Goal: Information Seeking & Learning: Learn about a topic

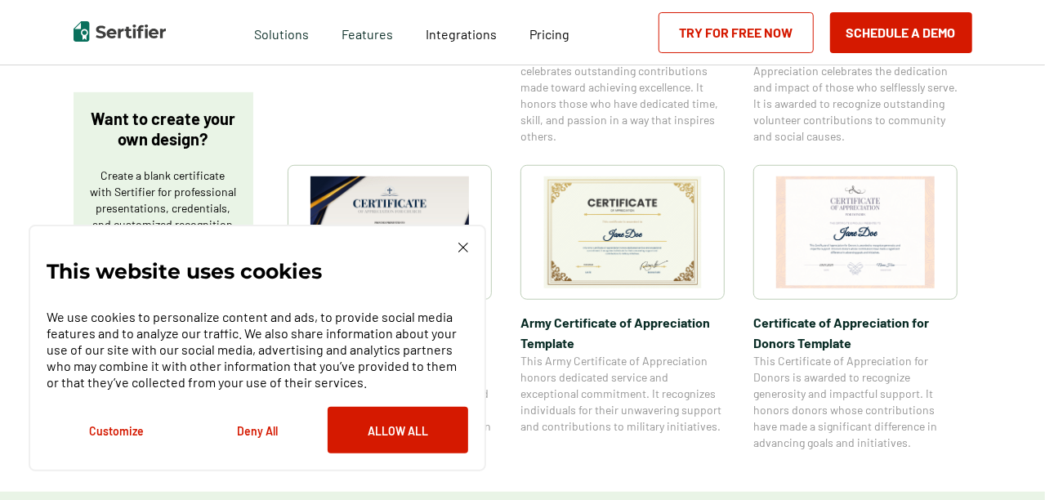
scroll to position [572, 0]
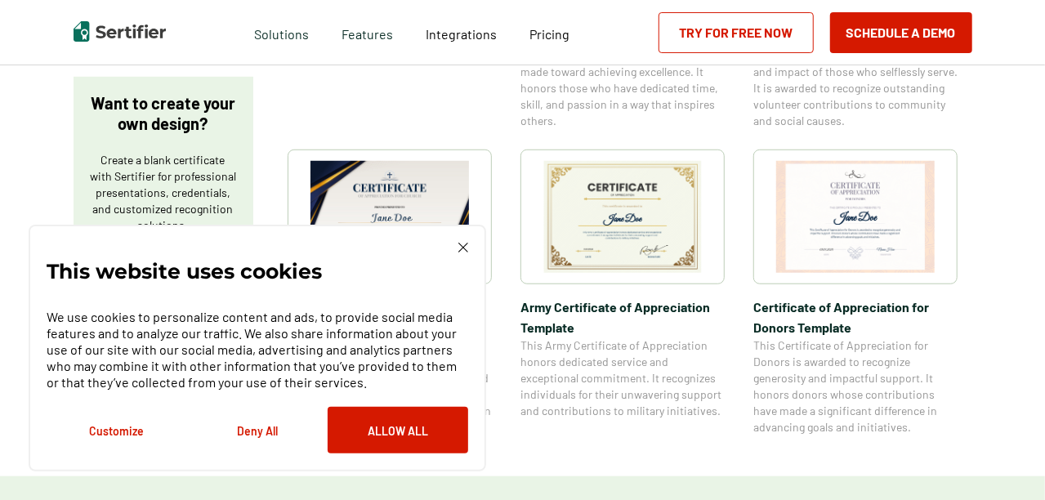
click at [854, 204] on img at bounding box center [855, 217] width 158 height 112
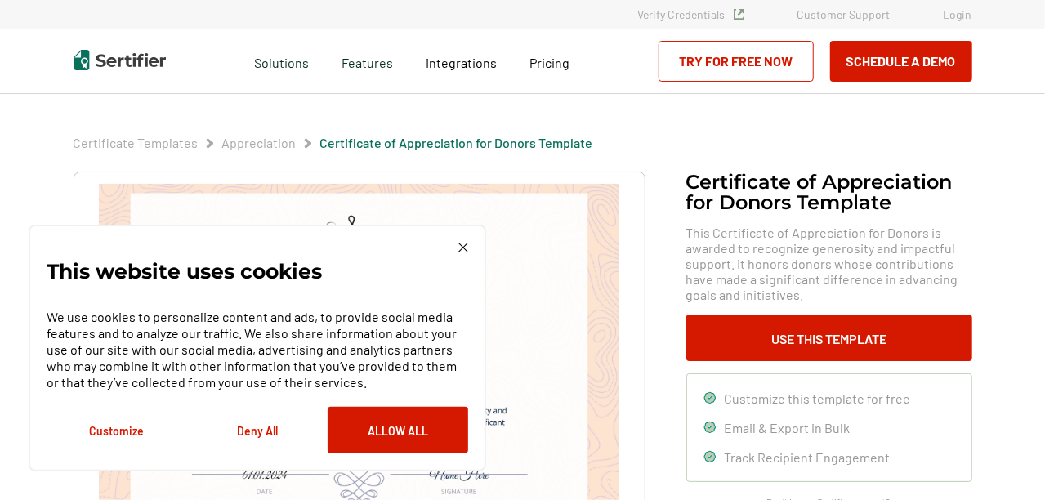
click at [464, 251] on img at bounding box center [463, 248] width 10 height 10
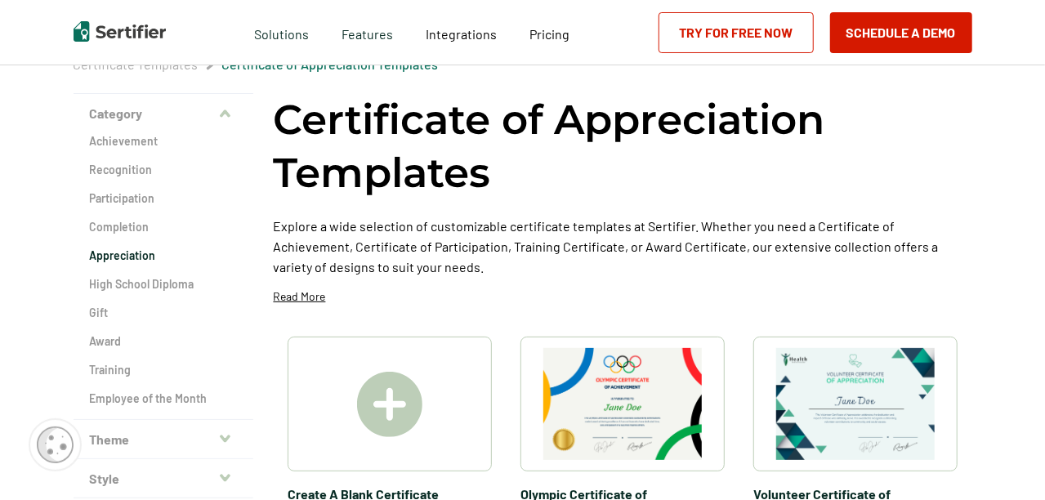
scroll to position [82, 0]
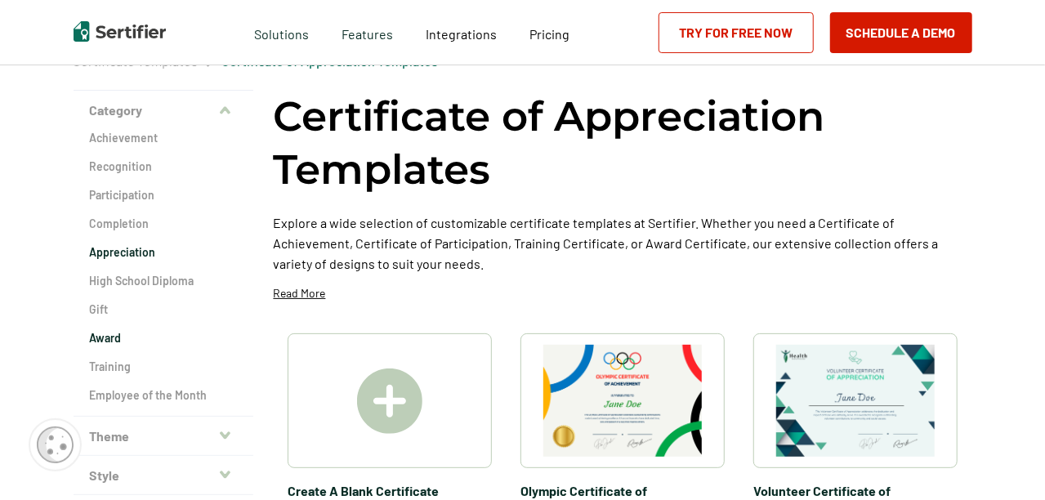
click at [100, 334] on h2 "Award" at bounding box center [163, 338] width 147 height 16
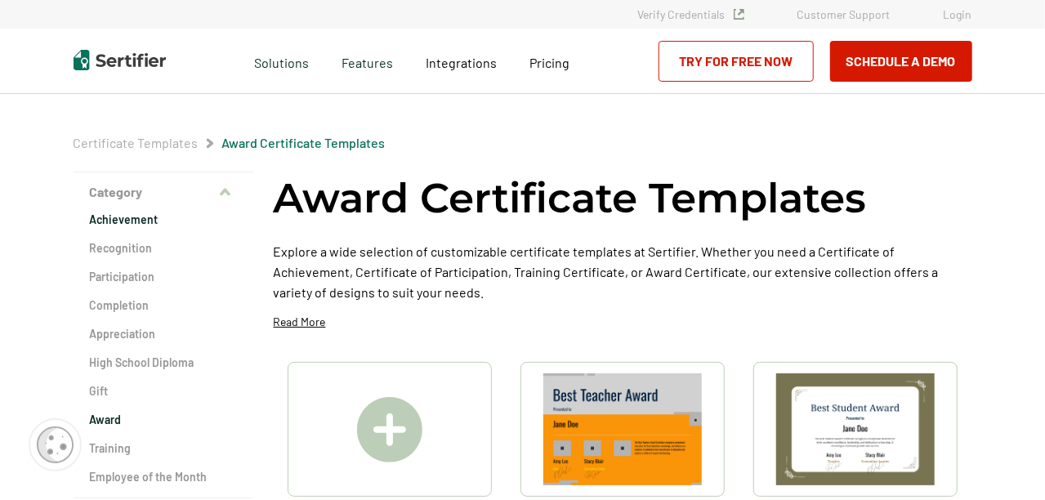
click at [118, 219] on h2 "Achievement" at bounding box center [163, 220] width 147 height 16
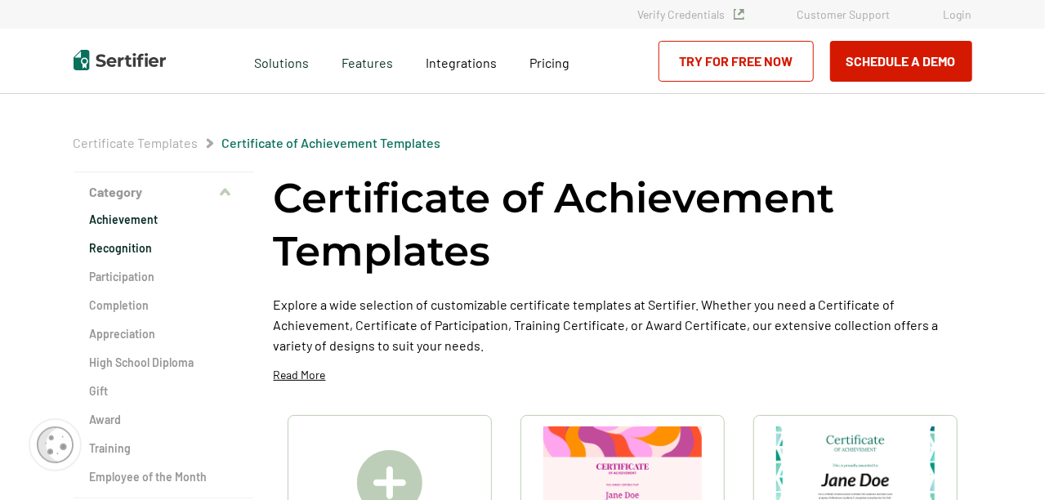
click at [125, 248] on h2 "Recognition" at bounding box center [163, 248] width 147 height 16
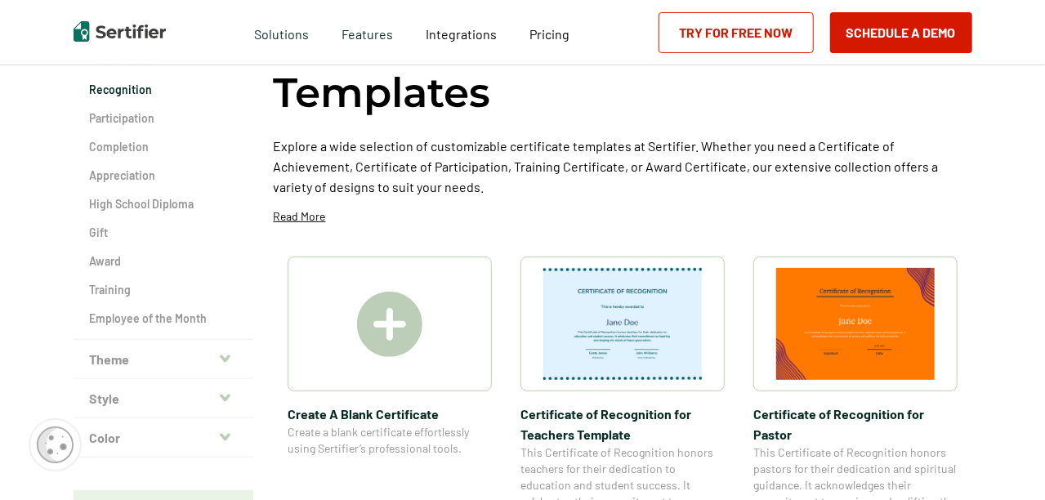
scroll to position [82, 0]
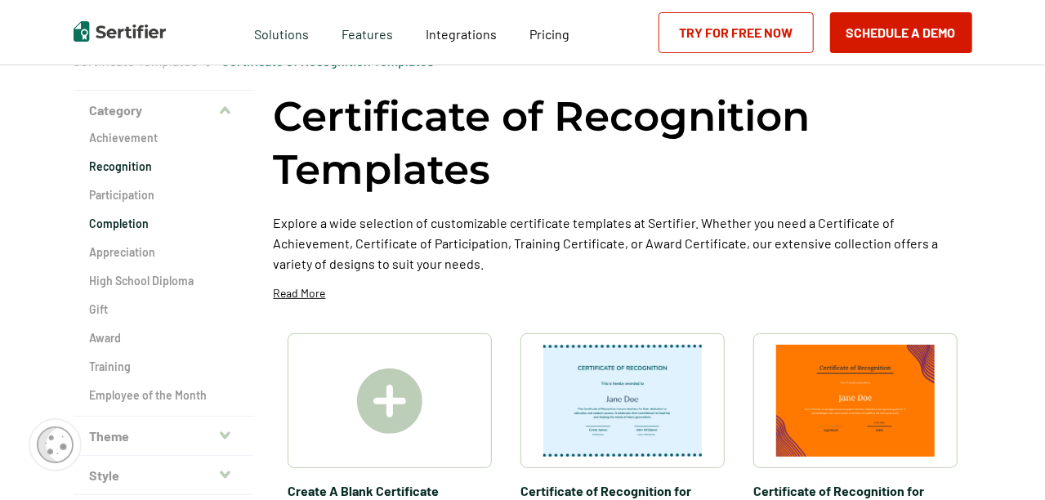
click at [106, 225] on h2 "Completion" at bounding box center [163, 224] width 147 height 16
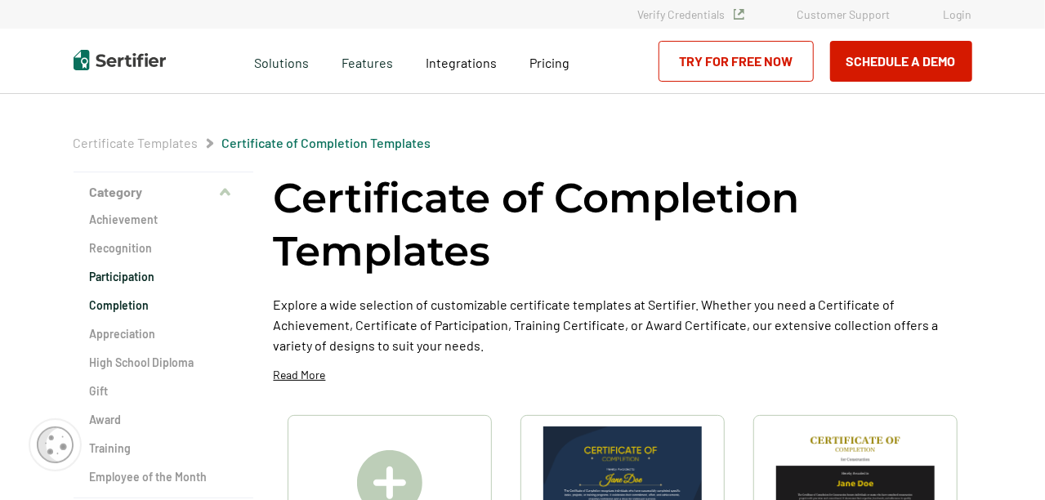
click at [109, 280] on h2 "Participation" at bounding box center [163, 277] width 147 height 16
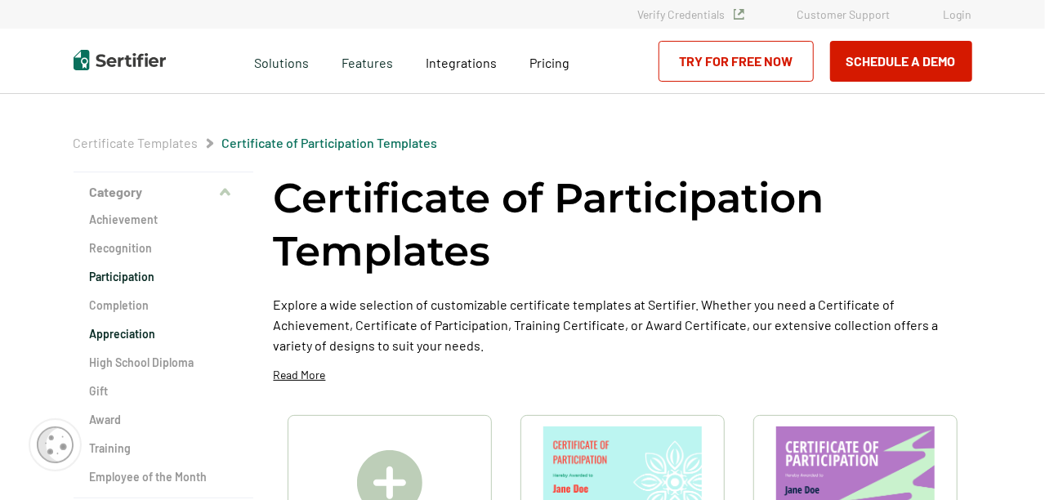
click at [124, 334] on h2 "Appreciation" at bounding box center [163, 334] width 147 height 16
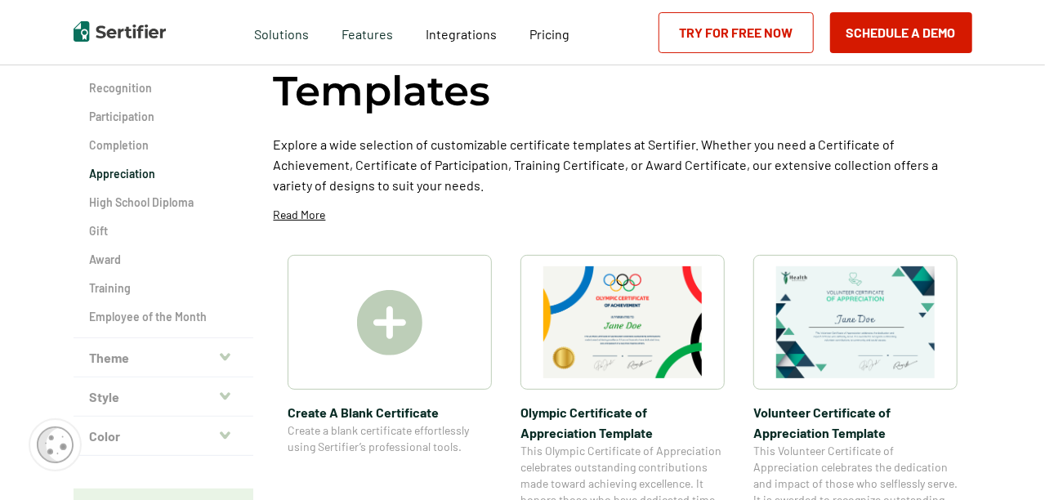
scroll to position [163, 0]
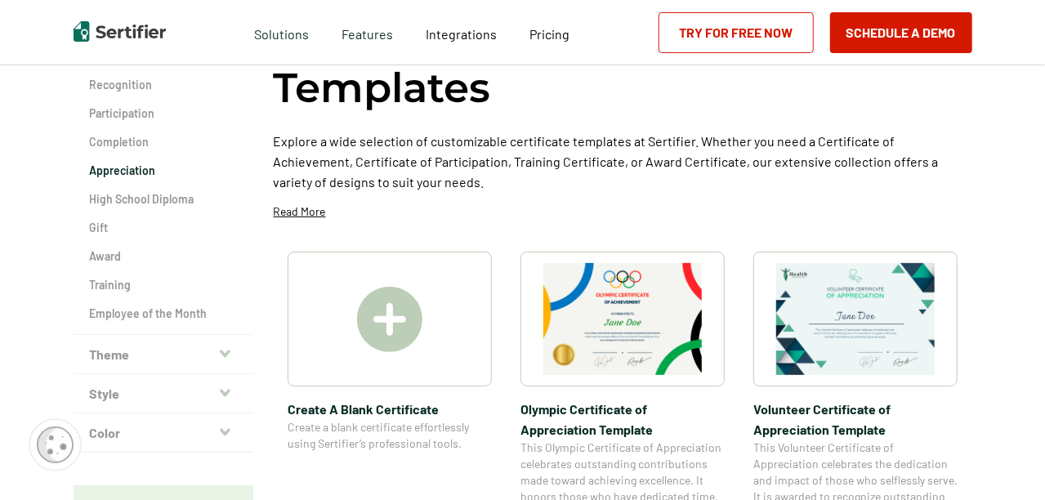
click at [234, 349] on button "Theme" at bounding box center [164, 354] width 180 height 39
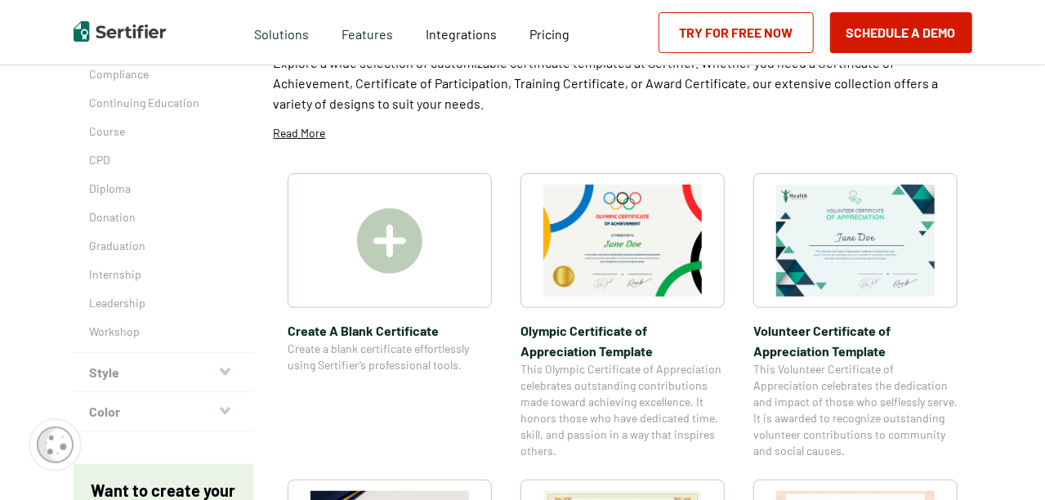
scroll to position [245, 0]
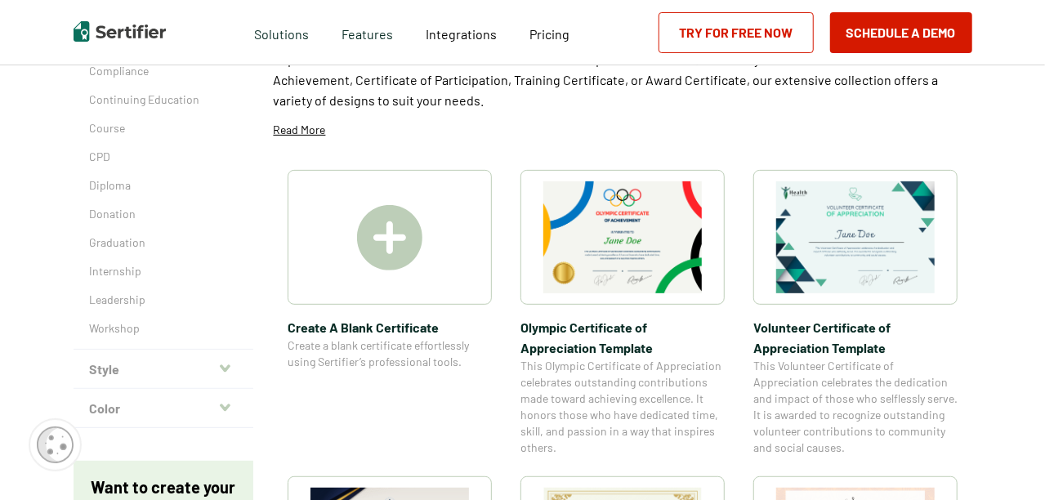
click at [227, 366] on icon "button" at bounding box center [225, 368] width 11 height 13
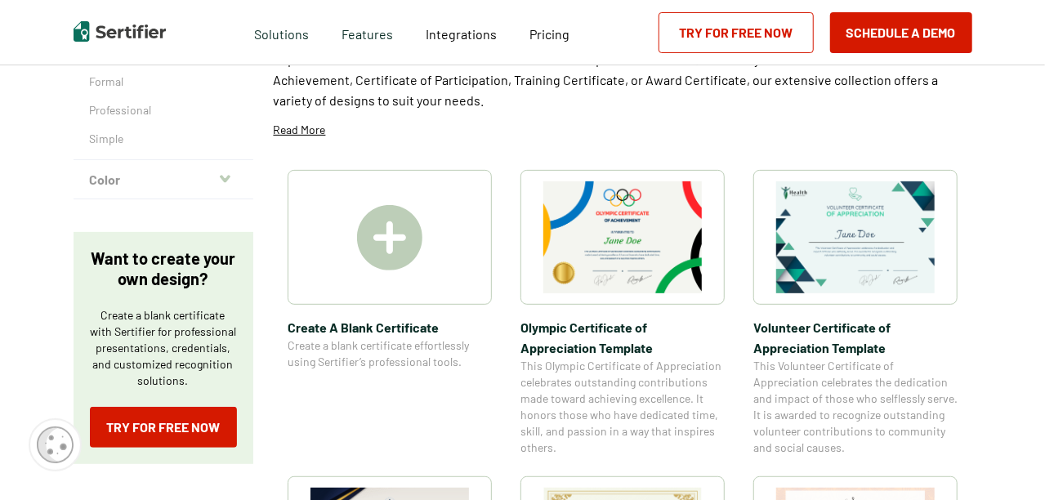
click at [230, 175] on icon "button" at bounding box center [225, 178] width 11 height 7
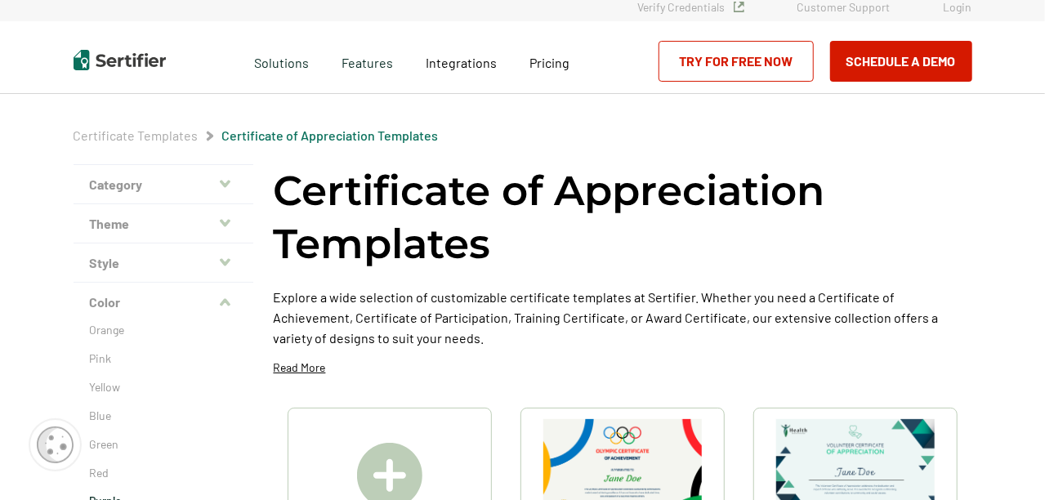
scroll to position [0, 0]
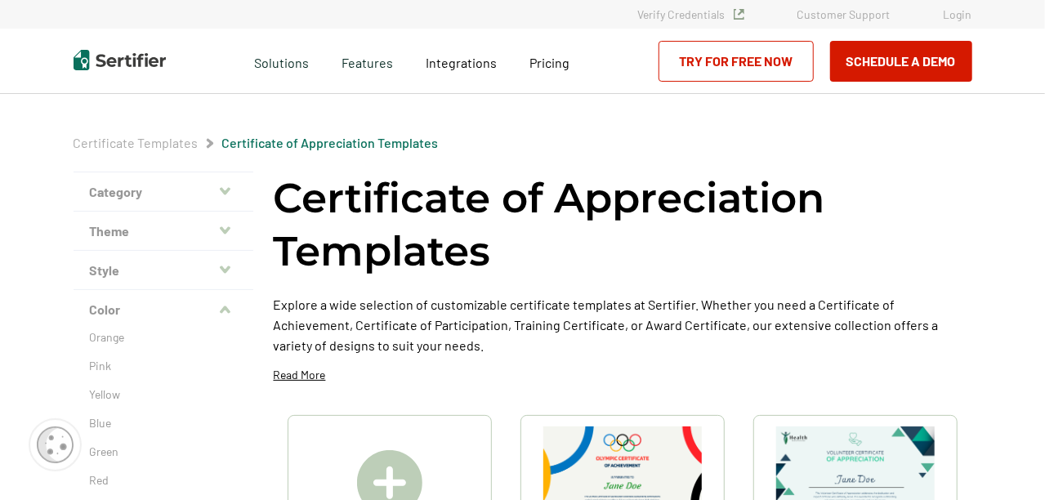
click at [229, 269] on icon "button" at bounding box center [225, 268] width 11 height 7
click at [108, 355] on p "Professional" at bounding box center [163, 355] width 147 height 16
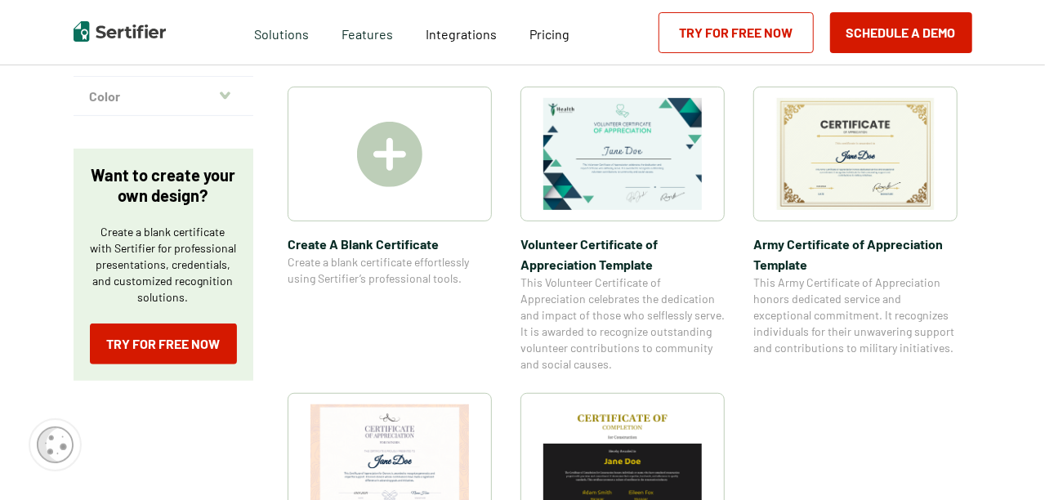
scroll to position [327, 0]
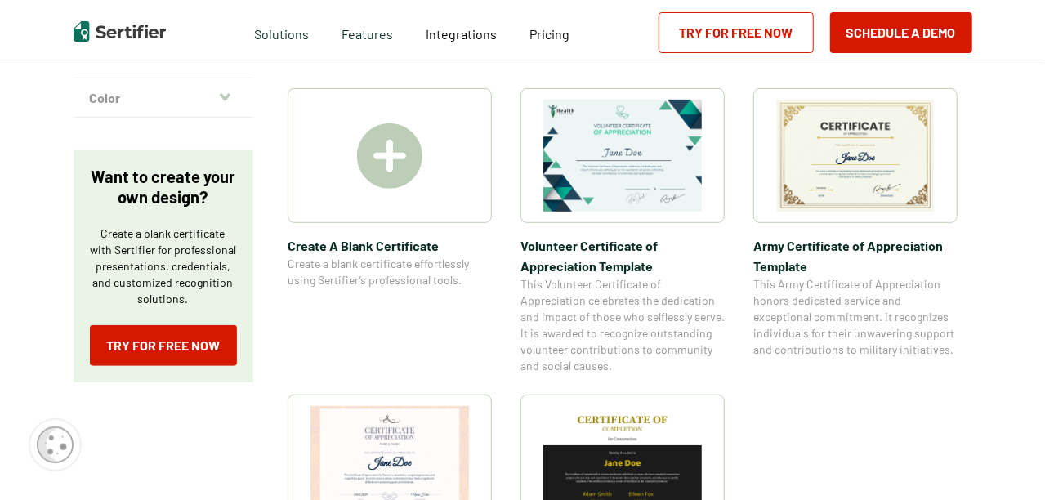
click at [867, 136] on img at bounding box center [855, 156] width 158 height 112
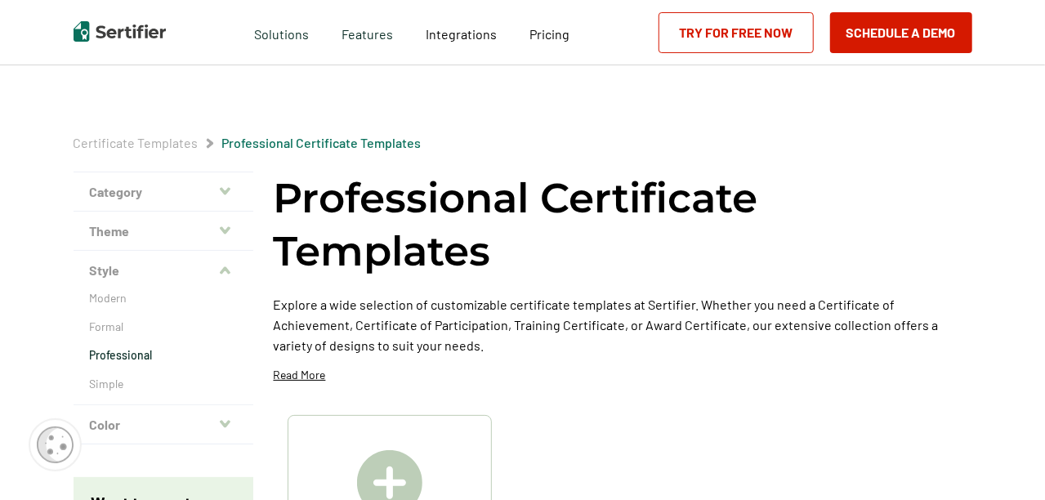
scroll to position [327, 0]
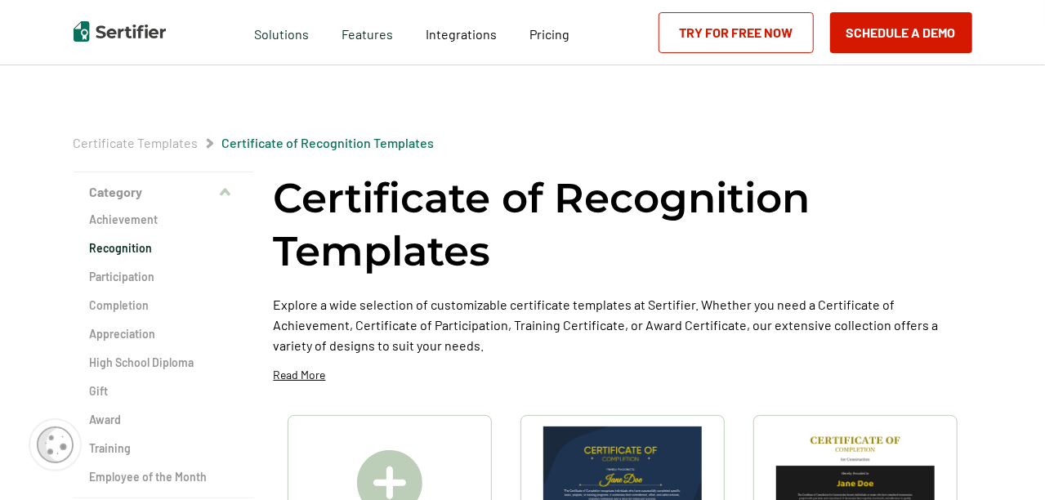
scroll to position [82, 0]
